Goal: Find specific page/section: Find specific page/section

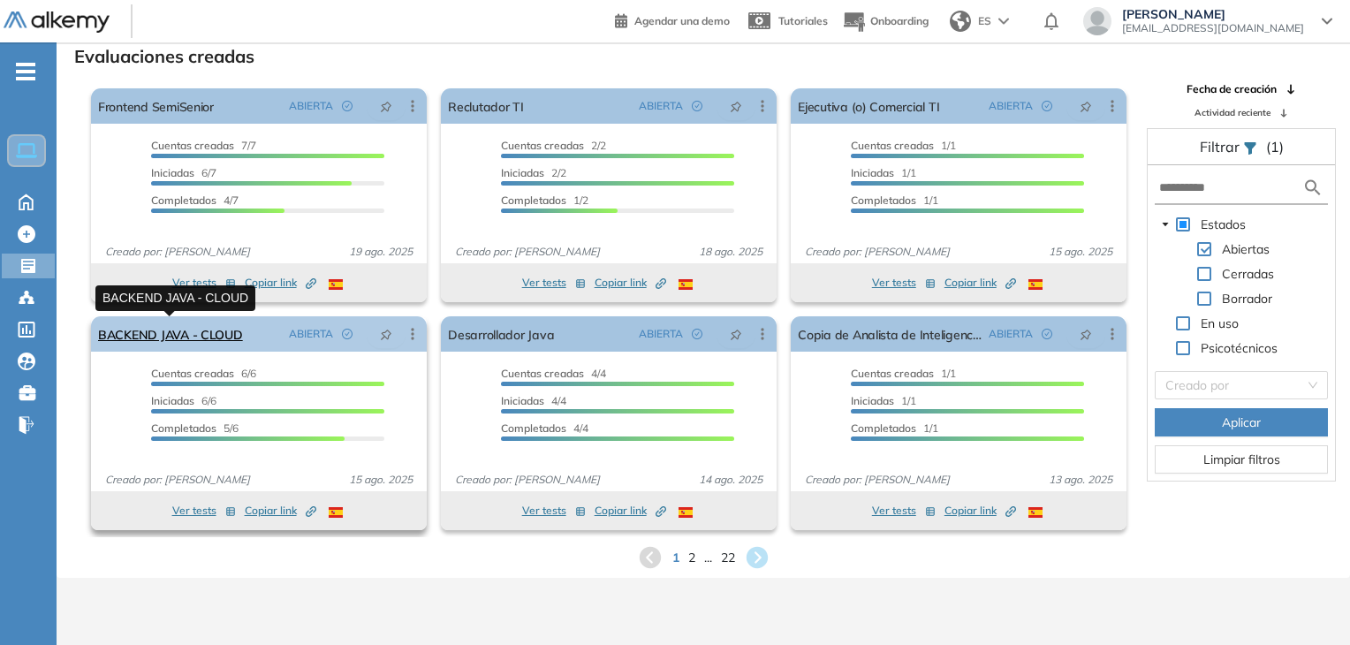
click at [206, 340] on link "BACKEND JAVA - CLOUD" at bounding box center [170, 333] width 145 height 35
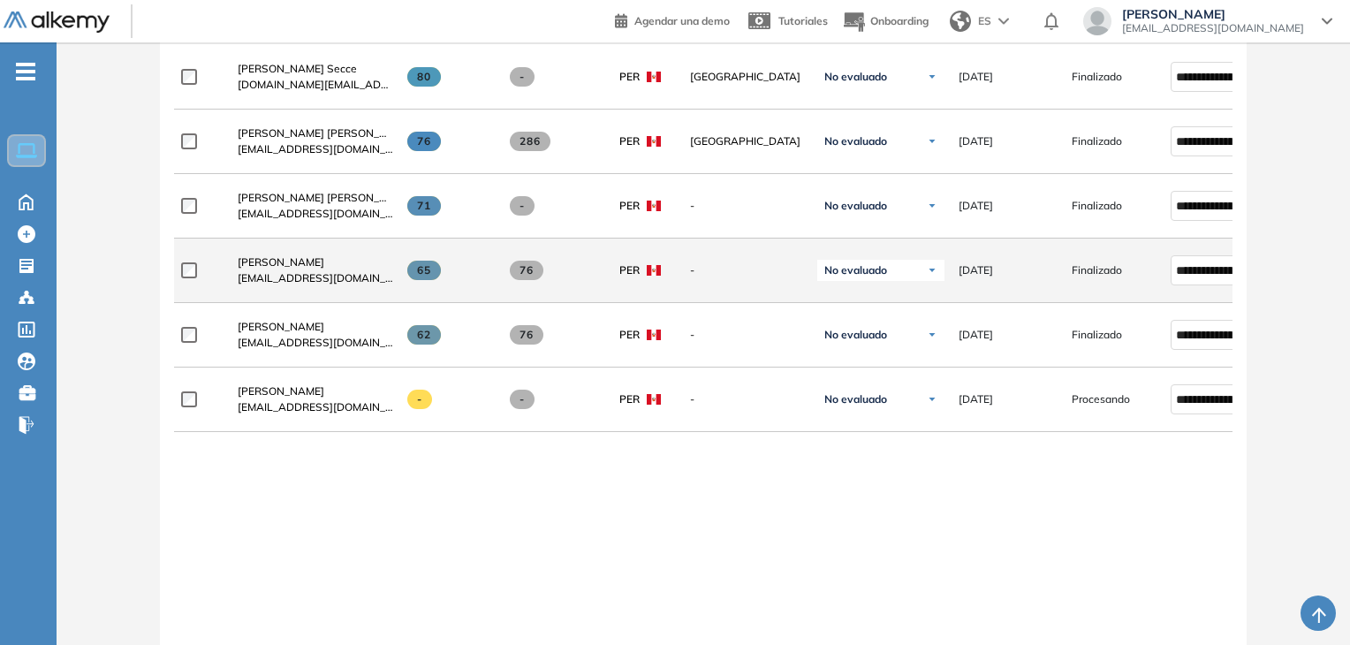
scroll to position [442, 0]
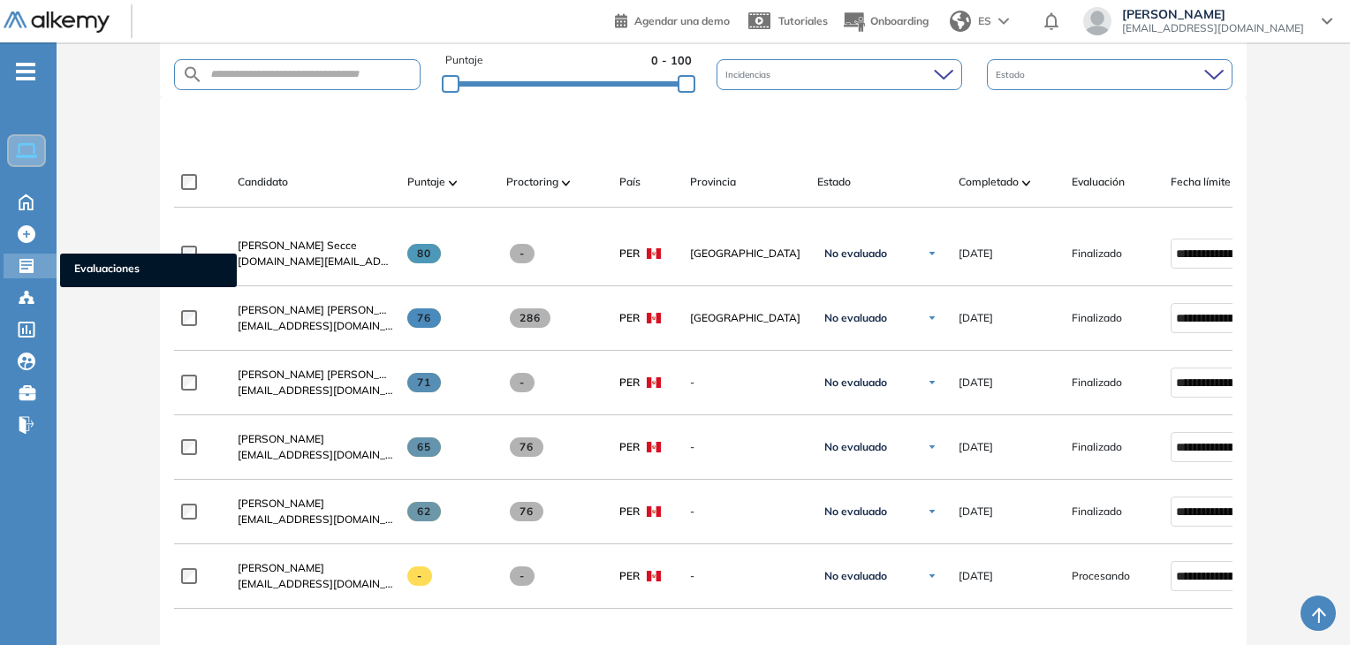
click at [26, 268] on icon at bounding box center [26, 266] width 14 height 14
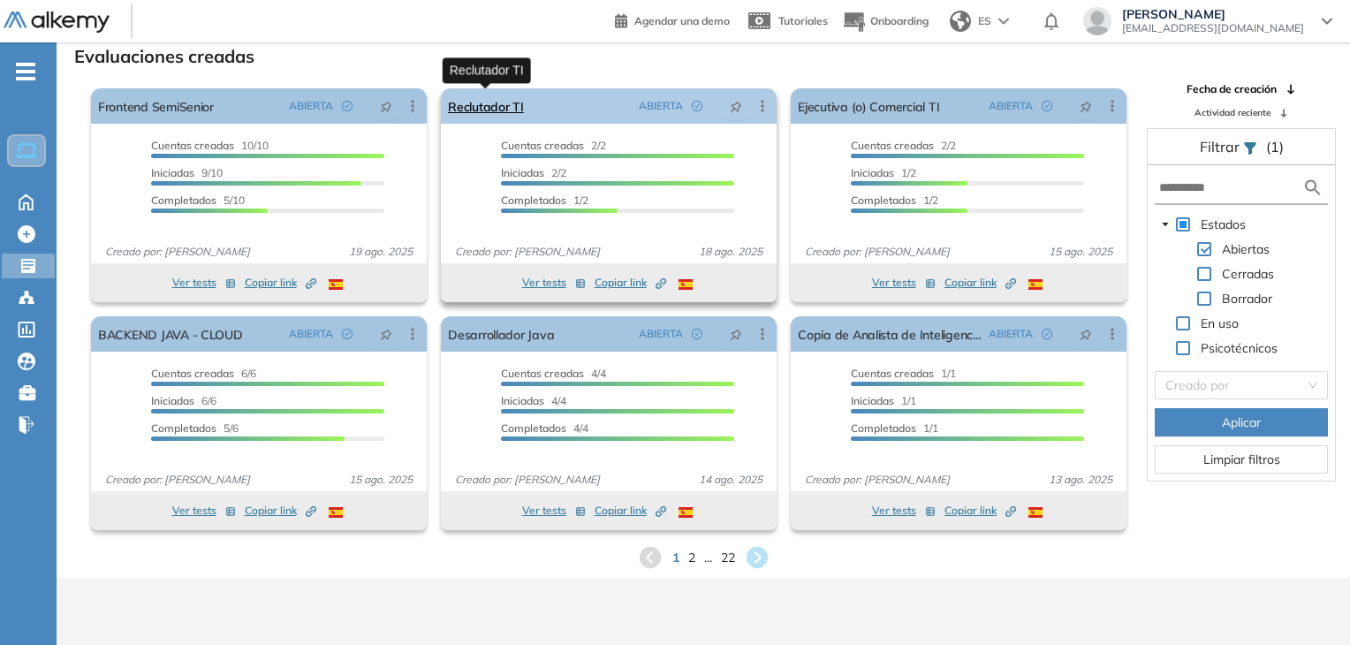
click at [510, 110] on link "Reclutador TI" at bounding box center [486, 105] width 76 height 35
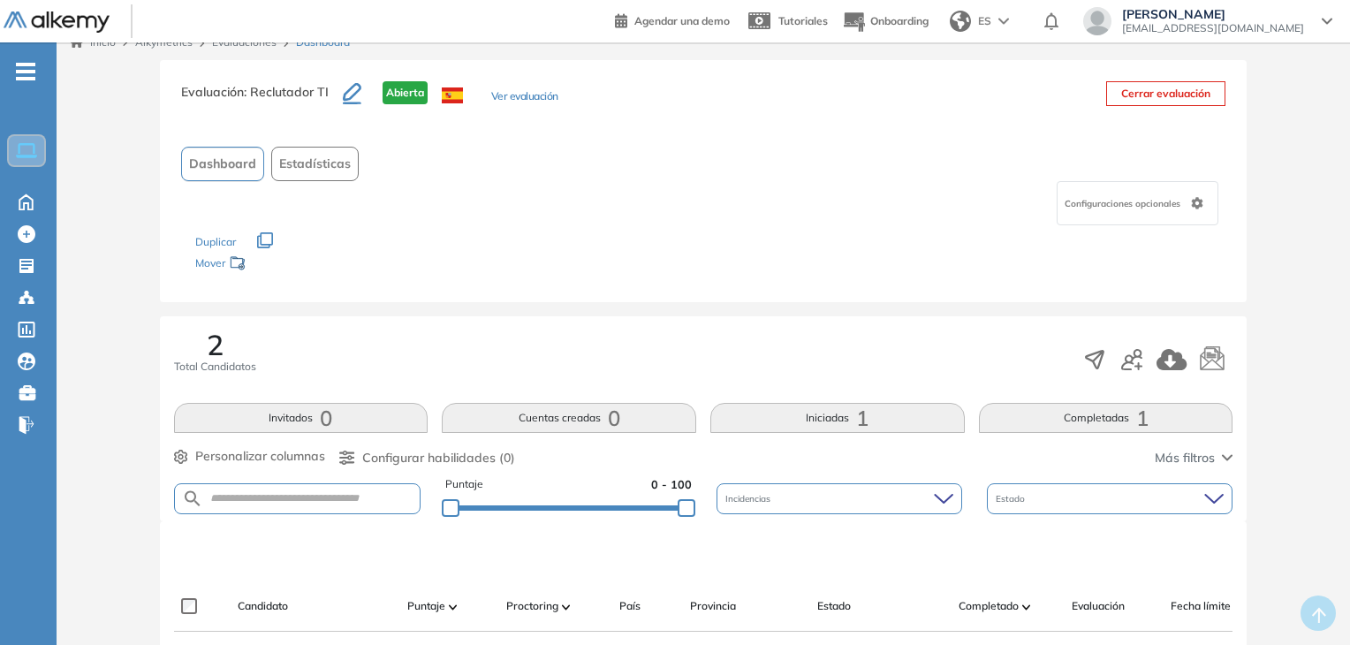
scroll to position [506, 0]
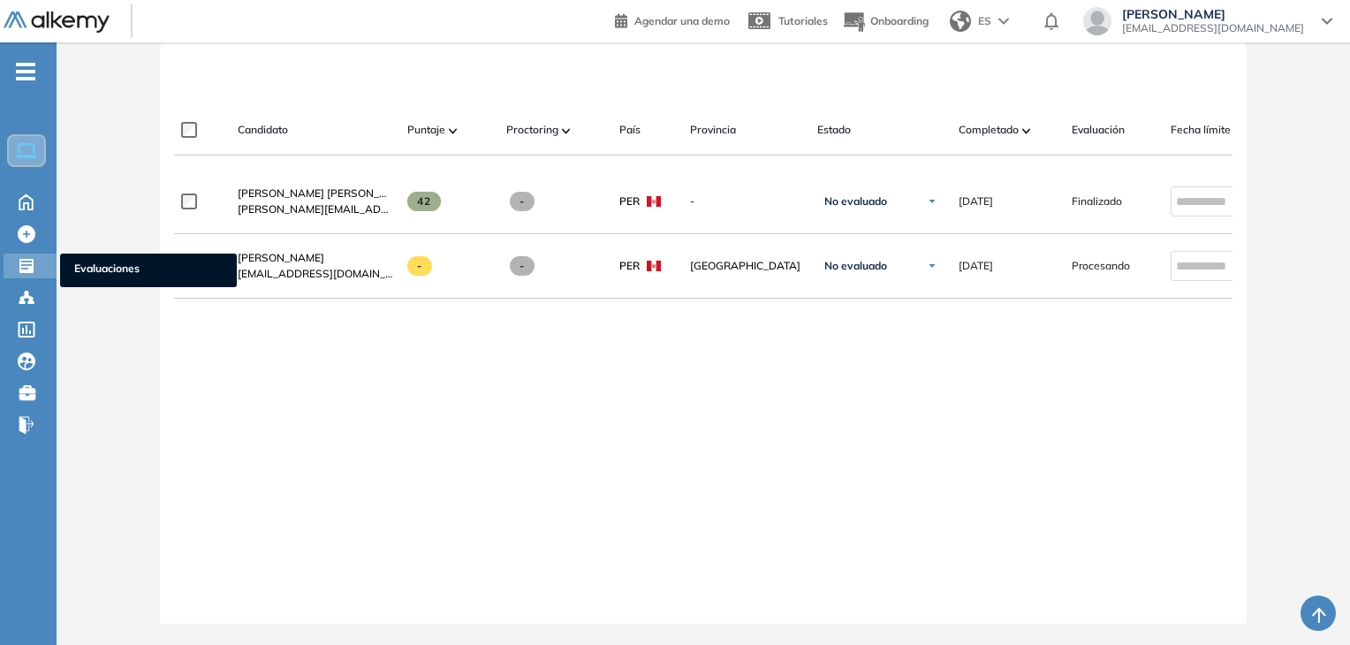
click at [26, 261] on icon at bounding box center [26, 266] width 14 height 14
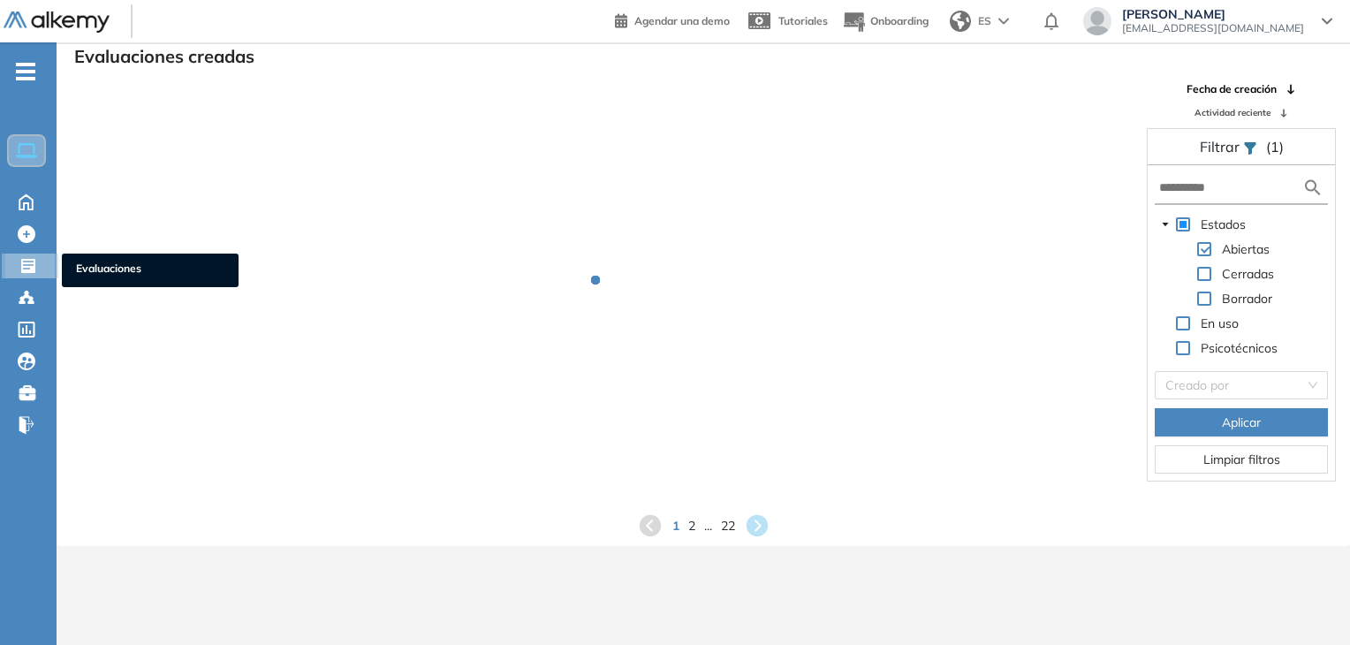
scroll to position [42, 0]
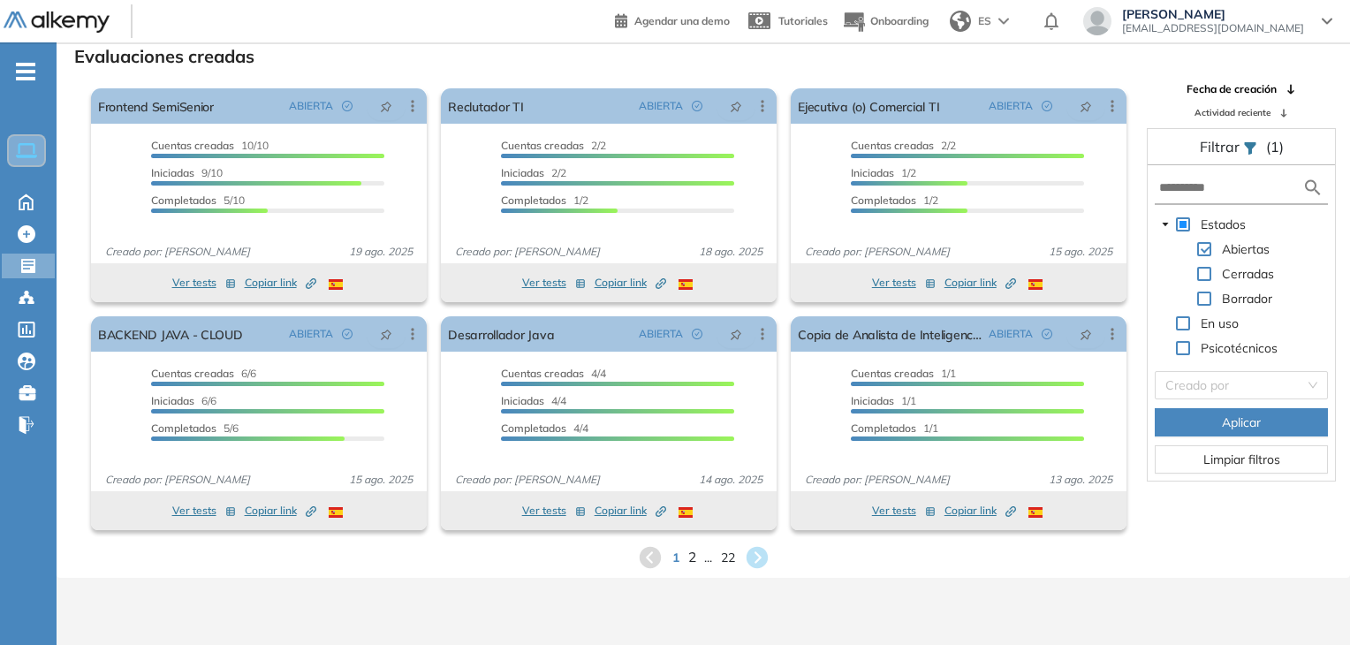
click at [690, 557] on span "2" at bounding box center [691, 557] width 8 height 20
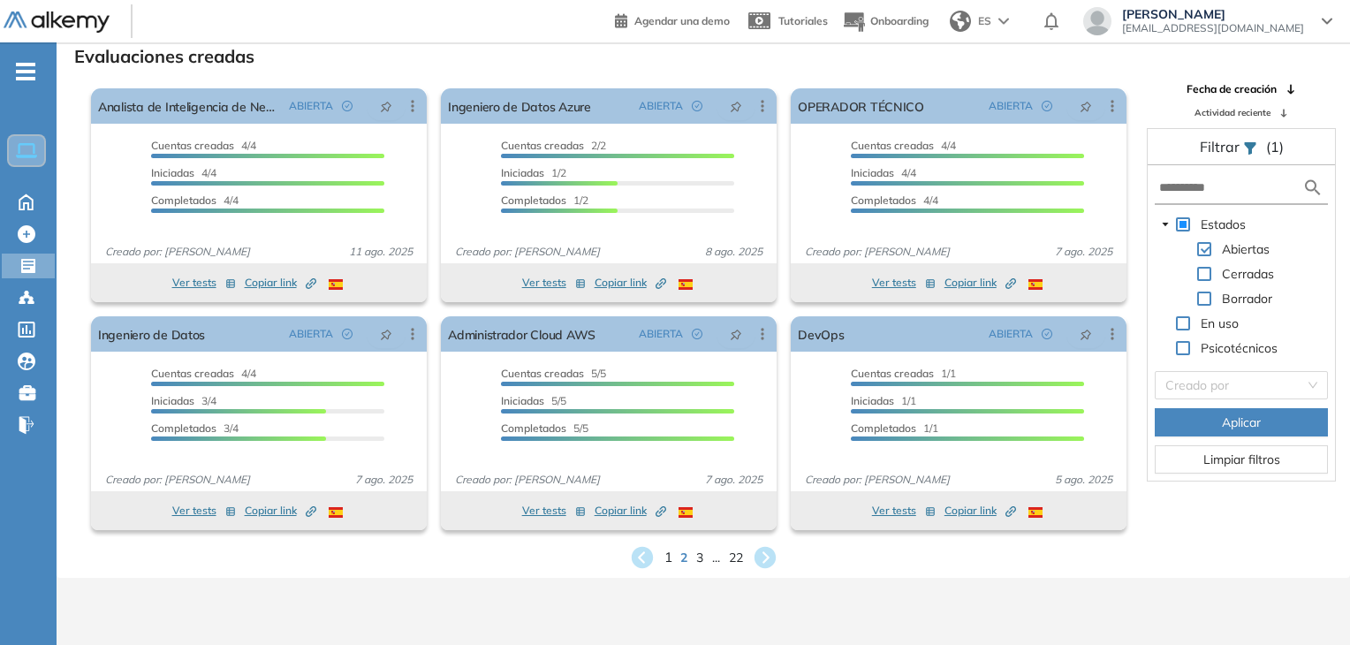
click at [668, 556] on span "1" at bounding box center [667, 557] width 8 height 20
